Goal: Information Seeking & Learning: Learn about a topic

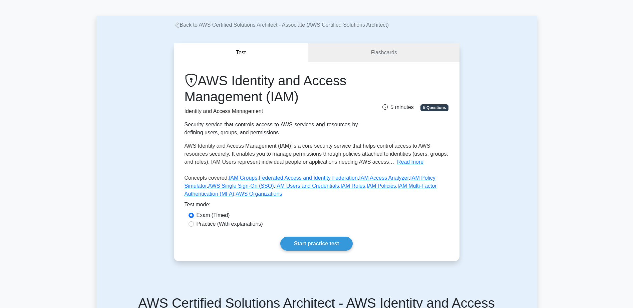
scroll to position [33, 0]
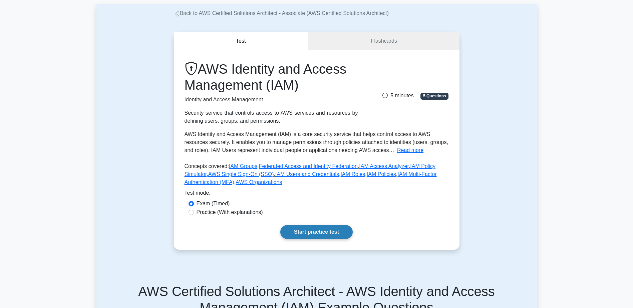
click at [305, 226] on link "Start practice test" at bounding box center [316, 232] width 72 height 14
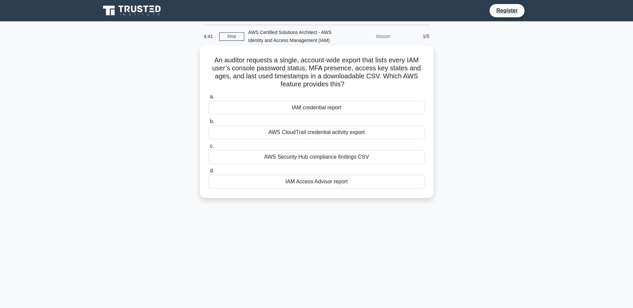
click at [296, 180] on div "IAM Access Advisor report" at bounding box center [316, 182] width 216 height 14
click at [208, 173] on input "d. IAM Access Advisor report" at bounding box center [208, 171] width 0 height 4
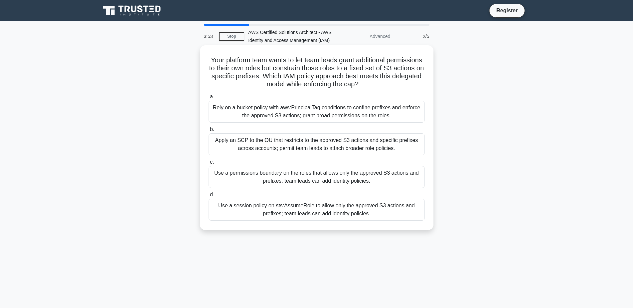
click at [239, 172] on div "Use a permissions boundary on the roles that allows only the approved S3 action…" at bounding box center [316, 177] width 216 height 22
click at [208, 164] on input "c. Use a permissions boundary on the roles that allows only the approved S3 act…" at bounding box center [208, 162] width 0 height 4
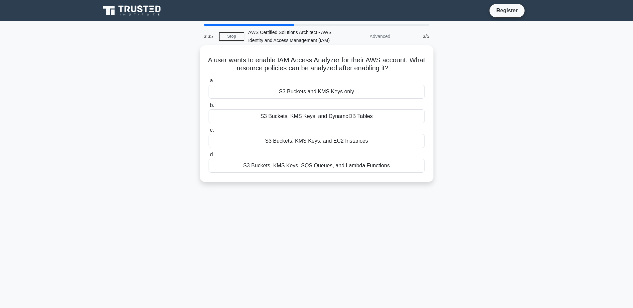
click at [252, 168] on div "S3 Buckets, KMS Keys, SQS Queues, and Lambda Functions" at bounding box center [316, 166] width 216 height 14
click at [208, 157] on input "d. S3 Buckets, KMS Keys, SQS Queues, and Lambda Functions" at bounding box center [208, 155] width 0 height 4
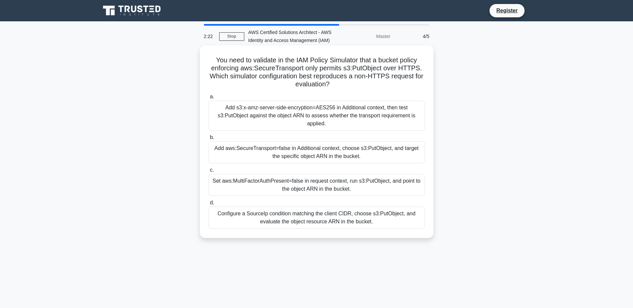
click at [226, 150] on div "Add aws:SecureTransport=false in Additional context, choose s3:PutObject, and t…" at bounding box center [316, 152] width 216 height 22
click at [208, 140] on input "b. Add aws:SecureTransport=false in Additional context, choose s3:PutObject, an…" at bounding box center [208, 137] width 0 height 4
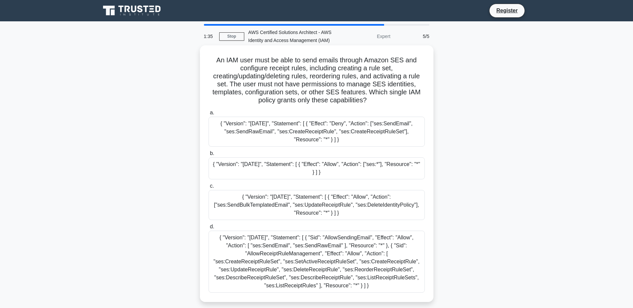
click at [266, 258] on div "{ "Version": "[DATE]", "Statement": [ { "Sid": "AllowSendingEmail", "Effect": "…" at bounding box center [316, 262] width 216 height 62
click at [208, 229] on input "d. { "Version": "[DATE]", "Statement": [ { "Sid": "AllowSendingEmail", "Effect"…" at bounding box center [208, 227] width 0 height 4
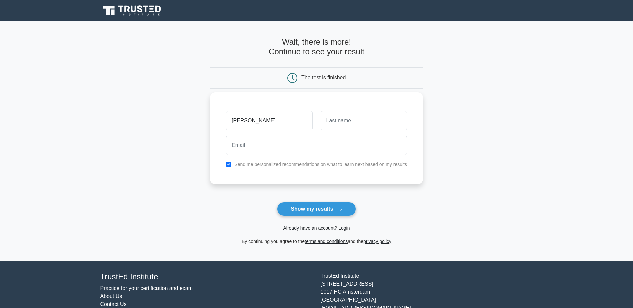
type input "[PERSON_NAME]"
type input "Amos"
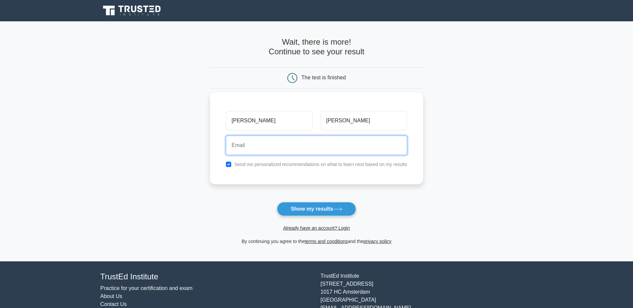
click at [257, 145] on input "email" at bounding box center [316, 145] width 181 height 19
click at [227, 163] on input "checkbox" at bounding box center [228, 164] width 5 height 5
checkbox input "false"
click at [242, 146] on input "email" at bounding box center [316, 145] width 181 height 19
type input "amos.stephen.m@gmail.com"
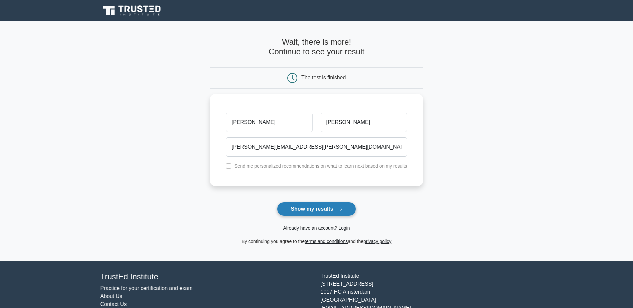
click at [312, 206] on button "Show my results" at bounding box center [316, 209] width 79 height 14
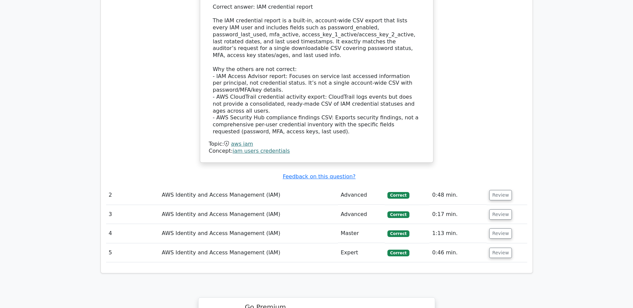
scroll to position [701, 0]
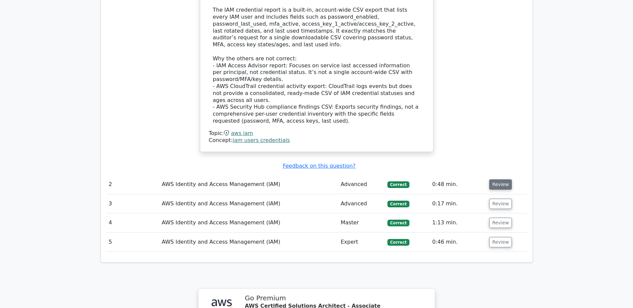
click at [494, 179] on button "Review" at bounding box center [500, 184] width 23 height 10
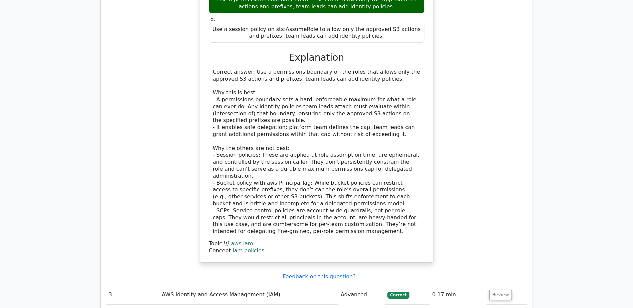
scroll to position [1034, 0]
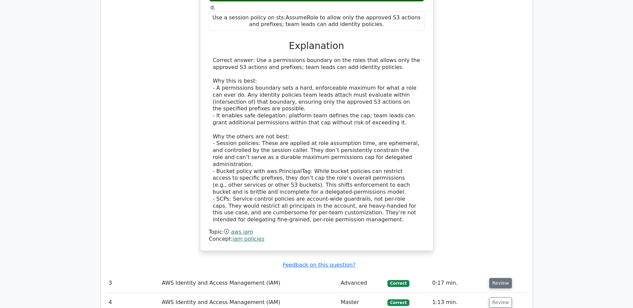
click at [498, 278] on button "Review" at bounding box center [500, 283] width 23 height 10
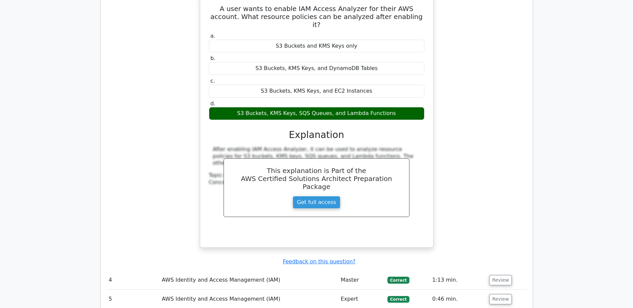
scroll to position [1334, 0]
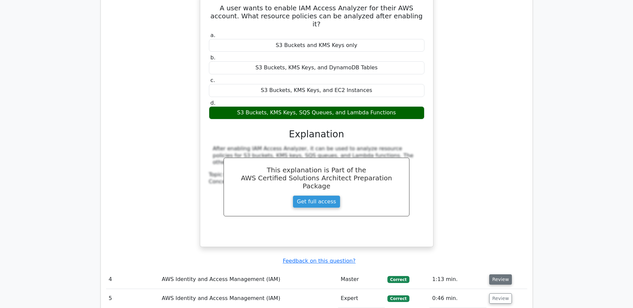
click at [500, 275] on button "Review" at bounding box center [500, 280] width 23 height 10
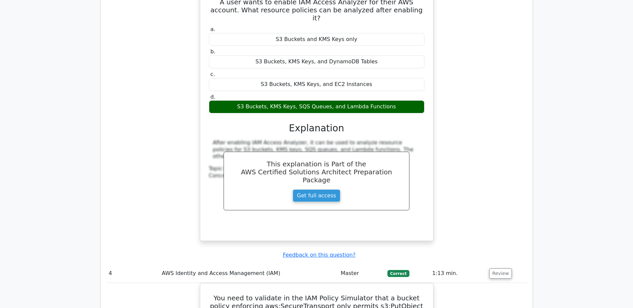
scroll to position [1301, 0]
